Goal: Task Accomplishment & Management: Complete application form

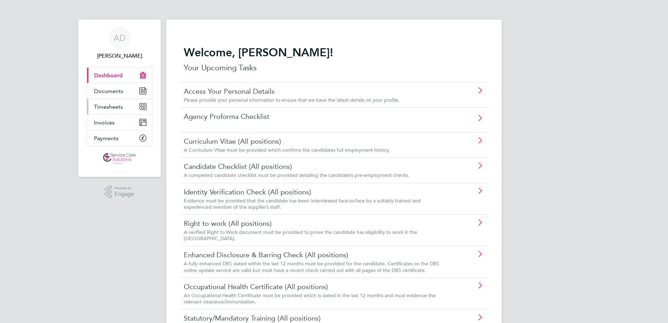
click at [110, 107] on span "Timesheets" at bounding box center [108, 106] width 29 height 7
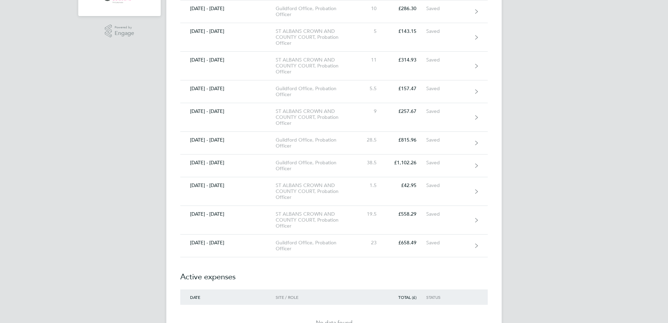
scroll to position [183, 0]
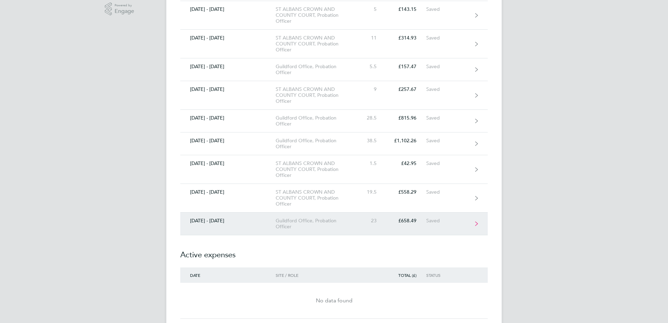
click at [298, 228] on div "Guildford Office, Probation Officer" at bounding box center [316, 224] width 80 height 12
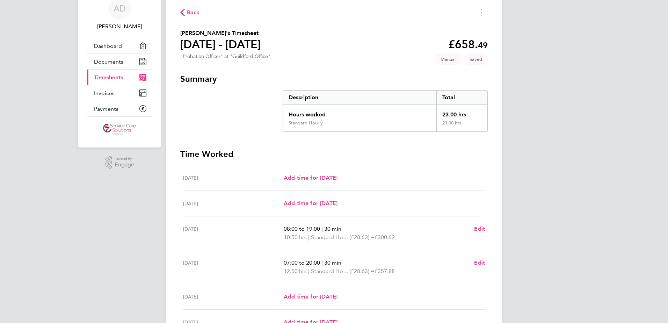
scroll to position [129, 0]
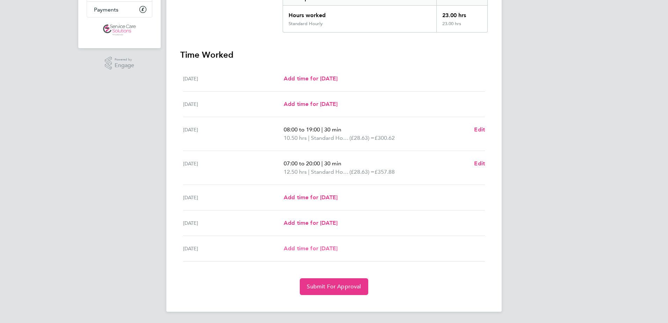
click at [296, 247] on span "Add time for [DATE]" at bounding box center [311, 248] width 54 height 7
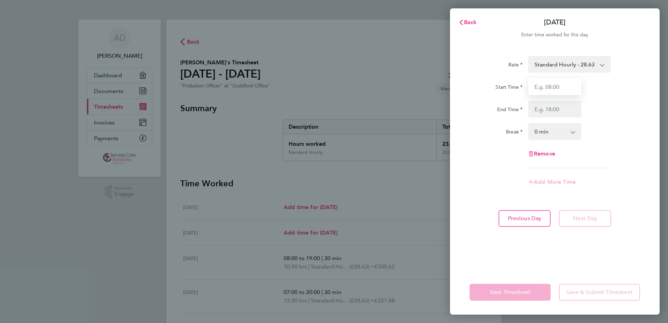
click at [541, 90] on input "Start Time" at bounding box center [554, 86] width 53 height 17
type input "09:30"
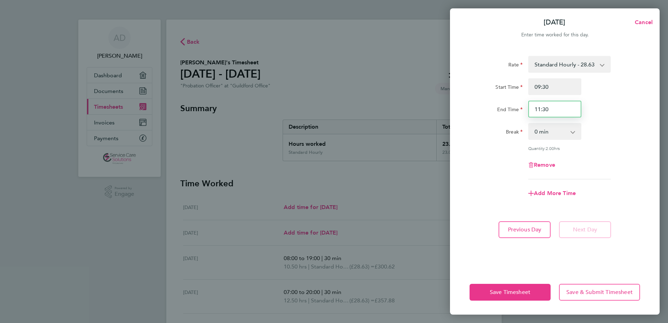
drag, startPoint x: 557, startPoint y: 108, endPoint x: 494, endPoint y: 110, distance: 64.0
click at [494, 110] on div "End Time 11:30" at bounding box center [555, 109] width 176 height 17
type input "14:00"
click at [497, 146] on div "Rate Standard Hourly - 28.63 Start Time 09:30 End Time 14:00 Break 0 min 15 min…" at bounding box center [554, 117] width 170 height 123
click at [541, 87] on input "09:30" at bounding box center [554, 86] width 53 height 17
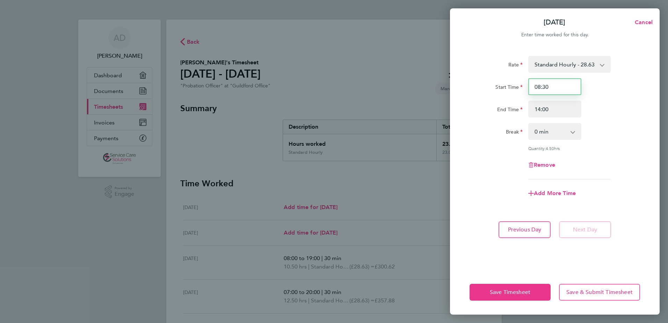
type input "08:30"
click at [480, 130] on div "Break" at bounding box center [495, 130] width 53 height 14
click at [472, 290] on button "Save Timesheet" at bounding box center [509, 292] width 81 height 17
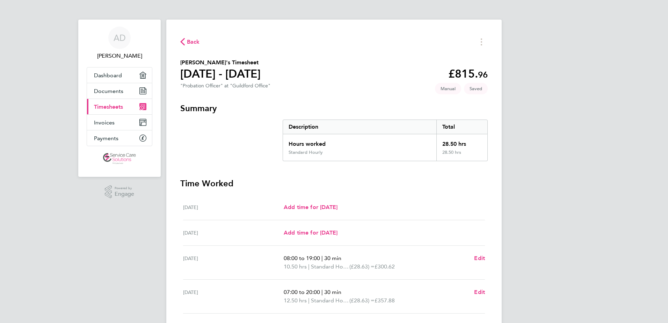
click at [187, 45] on span "Back" at bounding box center [193, 42] width 13 height 8
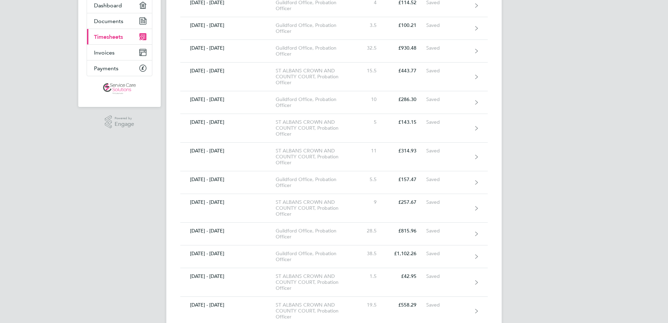
scroll to position [35, 0]
